Goal: Information Seeking & Learning: Learn about a topic

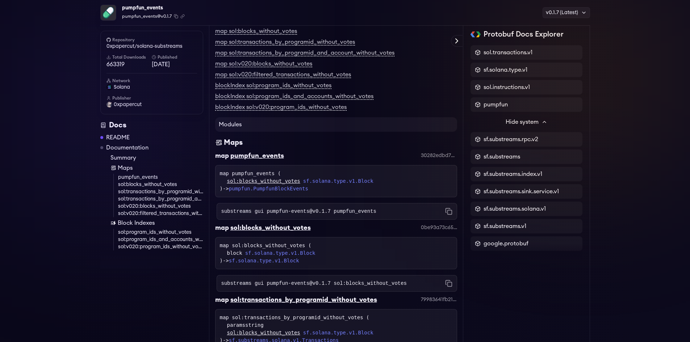
scroll to position [332, 0]
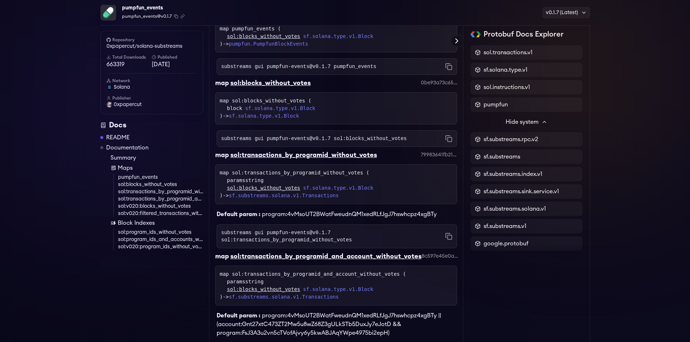
click at [53, 232] on div "pumpfun_events pumpfun_events@v0.1.7 Copied! Copied! v0.1.7 (Latest) v0.1.7 (La…" at bounding box center [345, 312] width 690 height 1240
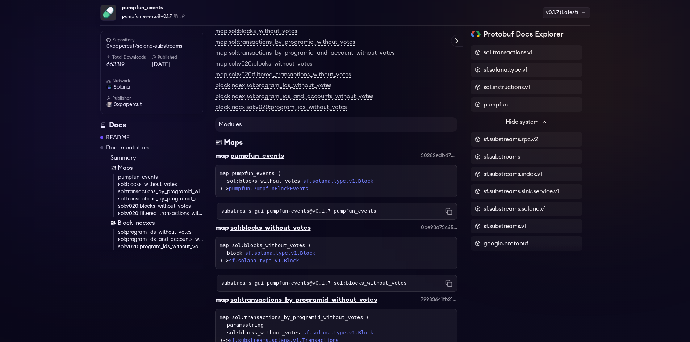
scroll to position [0, 0]
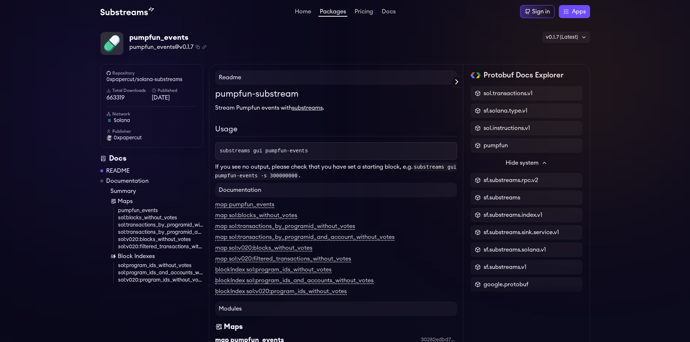
click at [341, 11] on link "Packages" at bounding box center [332, 13] width 29 height 8
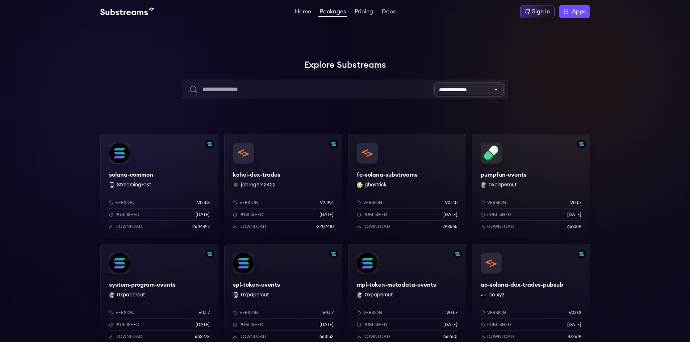
click at [473, 92] on select "**********" at bounding box center [469, 90] width 70 height 12
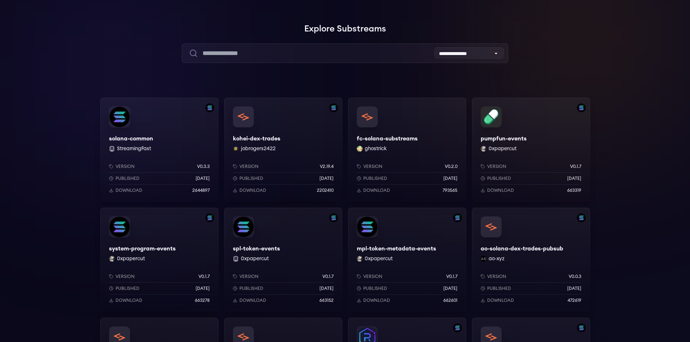
drag, startPoint x: 322, startPoint y: 296, endPoint x: 107, endPoint y: 285, distance: 215.1
click at [107, 286] on div "Version v0.1.7 Published 10 months ago Download 663278" at bounding box center [159, 287] width 118 height 50
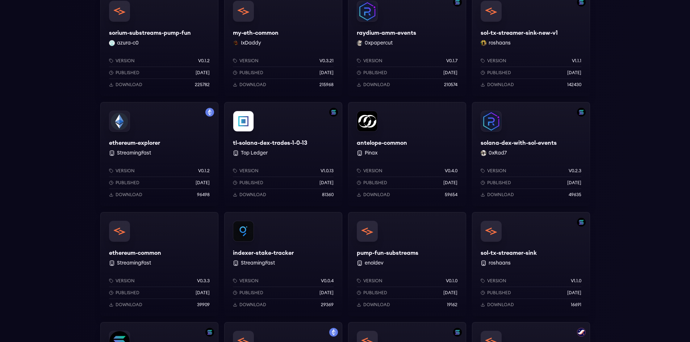
scroll to position [507, 0]
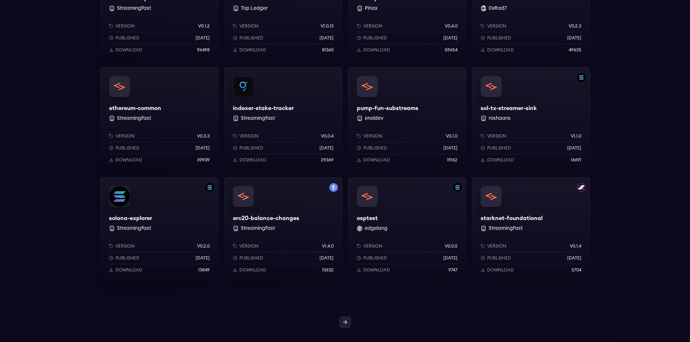
click at [345, 318] on link at bounding box center [345, 323] width 12 height 12
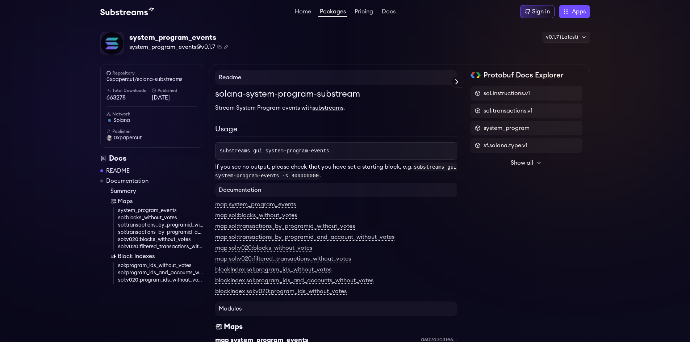
click at [113, 161] on div "Docs" at bounding box center [151, 159] width 103 height 10
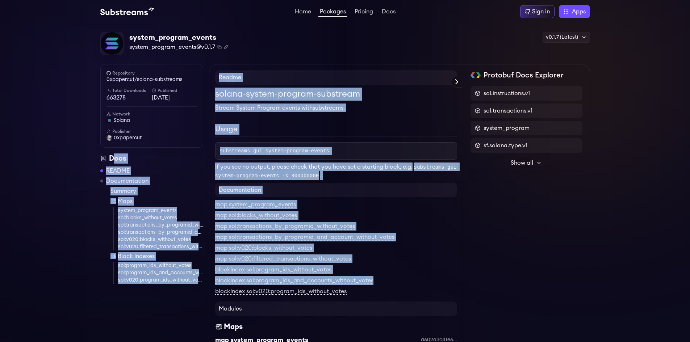
drag, startPoint x: 113, startPoint y: 161, endPoint x: 210, endPoint y: 283, distance: 155.3
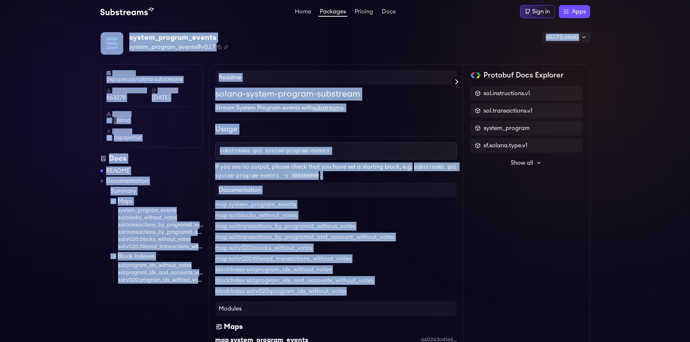
drag, startPoint x: 375, startPoint y: 295, endPoint x: 99, endPoint y: 33, distance: 379.8
drag, startPoint x: 69, startPoint y: 30, endPoint x: 376, endPoint y: 296, distance: 406.3
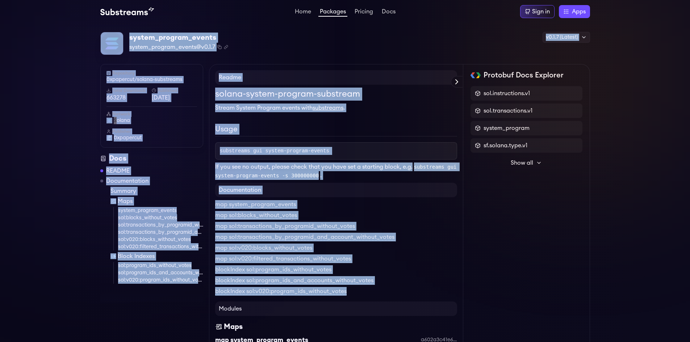
click at [376, 296] on div "blockIndex sol:v020:program_ids_without_votes" at bounding box center [336, 291] width 242 height 9
